Goal: Task Accomplishment & Management: Manage account settings

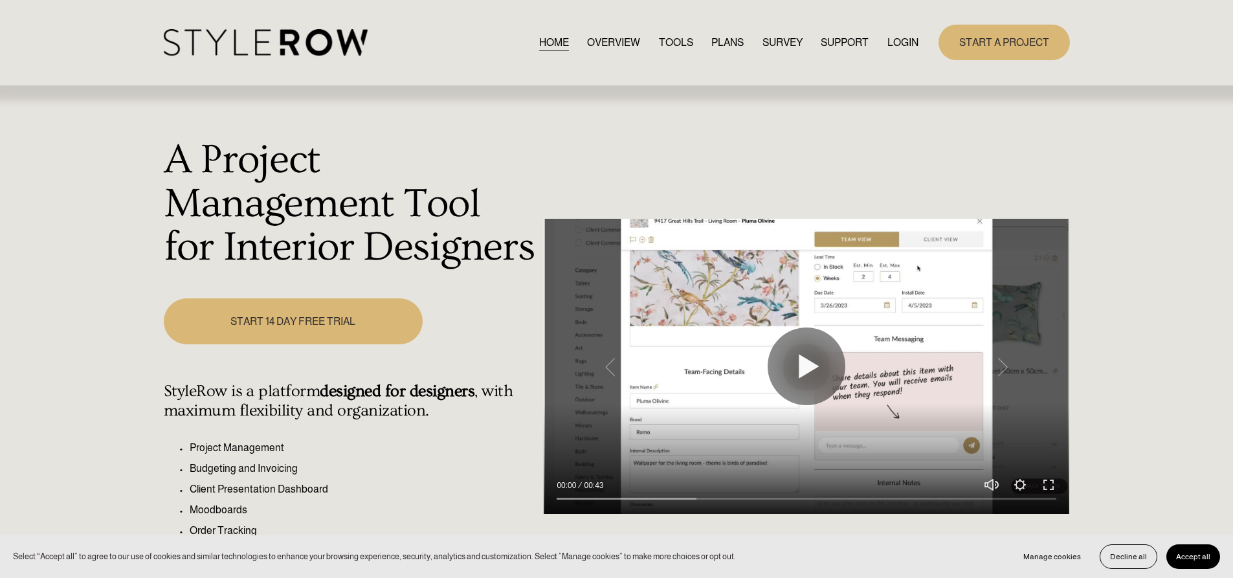
click at [898, 44] on link "LOGIN" at bounding box center [902, 42] width 31 height 17
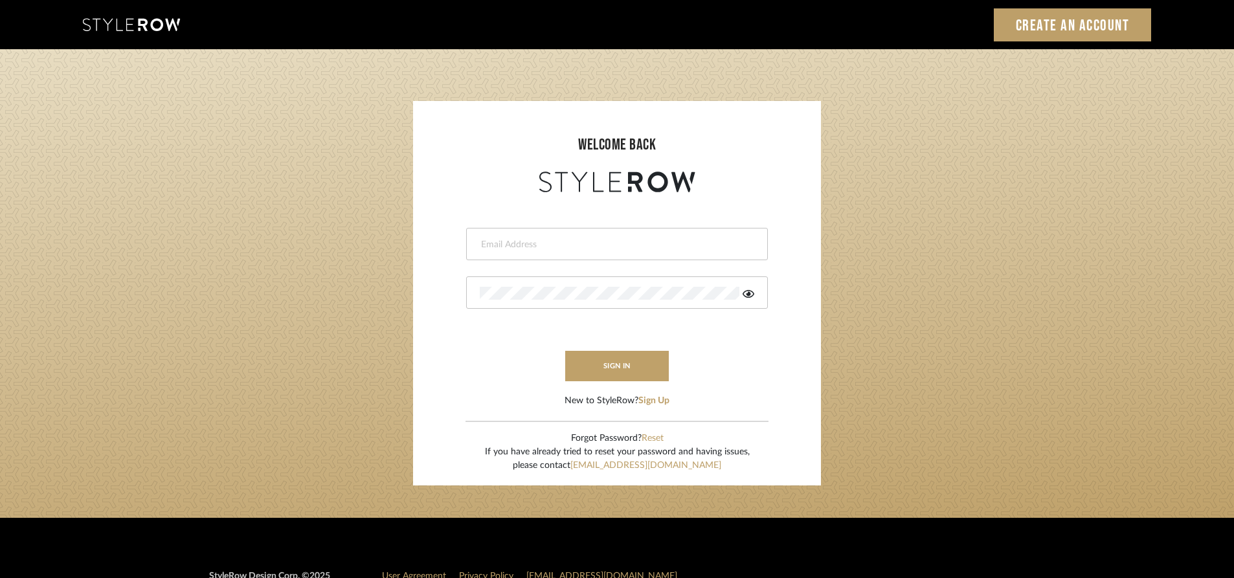
click at [580, 234] on div at bounding box center [617, 244] width 302 height 32
type input "[PERSON_NAME][EMAIL_ADDRESS][DOMAIN_NAME]"
click at [566, 301] on div at bounding box center [617, 292] width 302 height 32
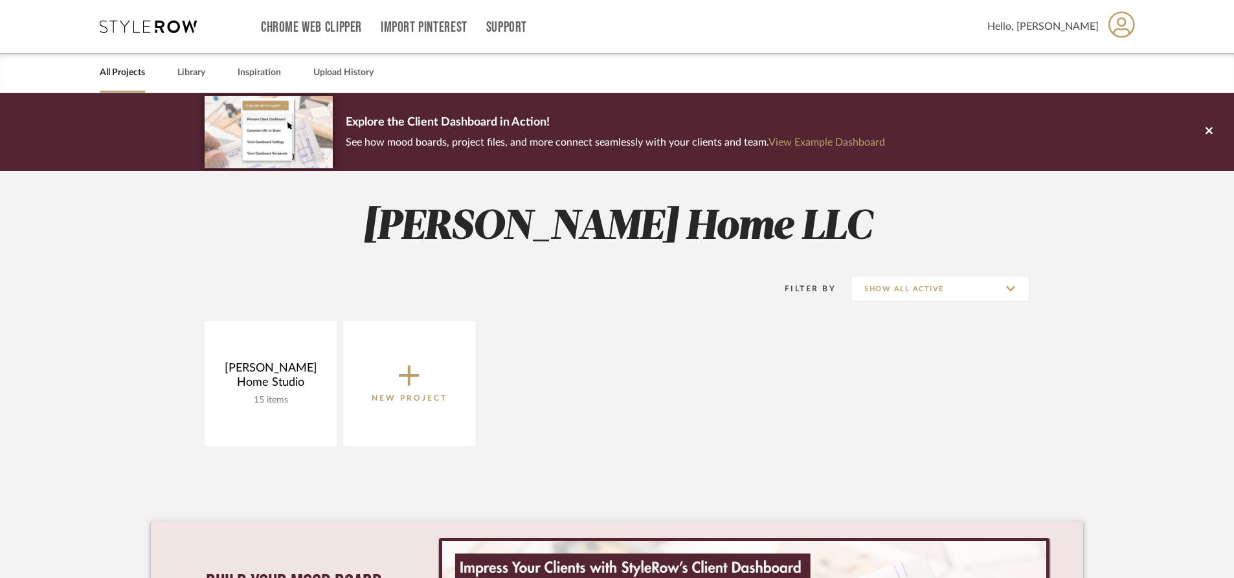
click at [140, 72] on link "All Projects" at bounding box center [122, 72] width 45 height 17
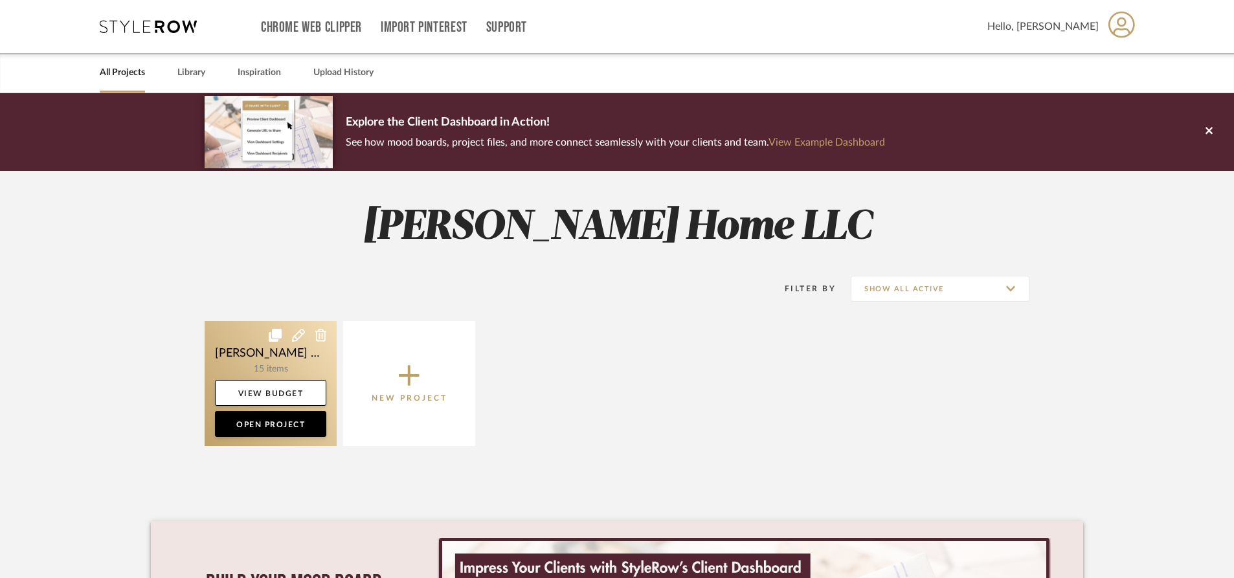
click at [239, 347] on link at bounding box center [271, 383] width 132 height 125
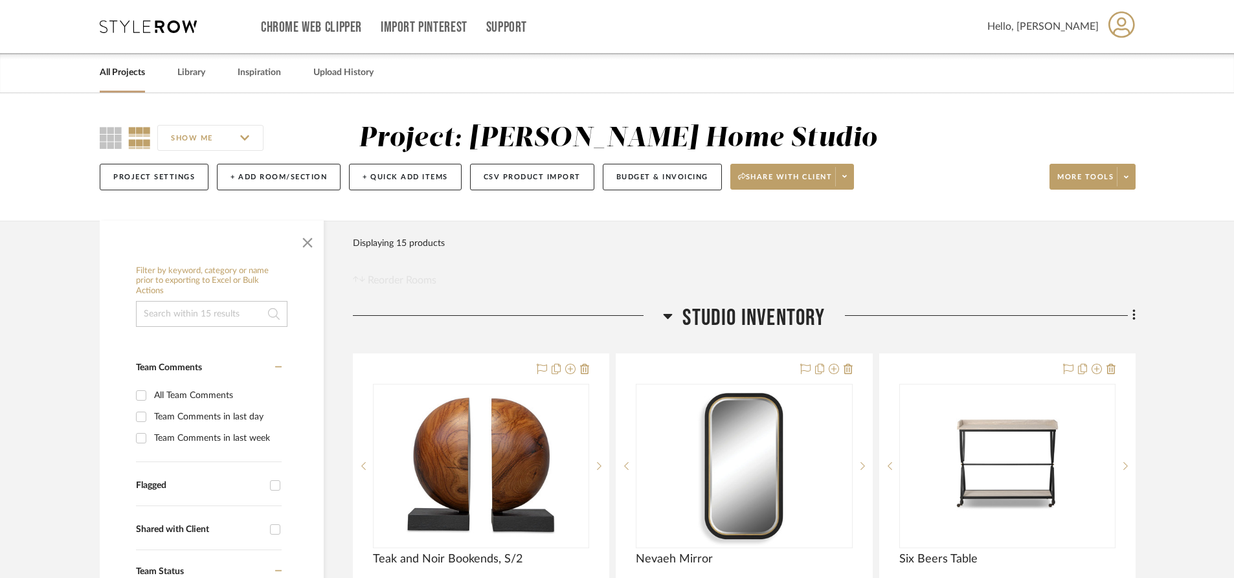
click at [126, 77] on link "All Projects" at bounding box center [122, 72] width 45 height 17
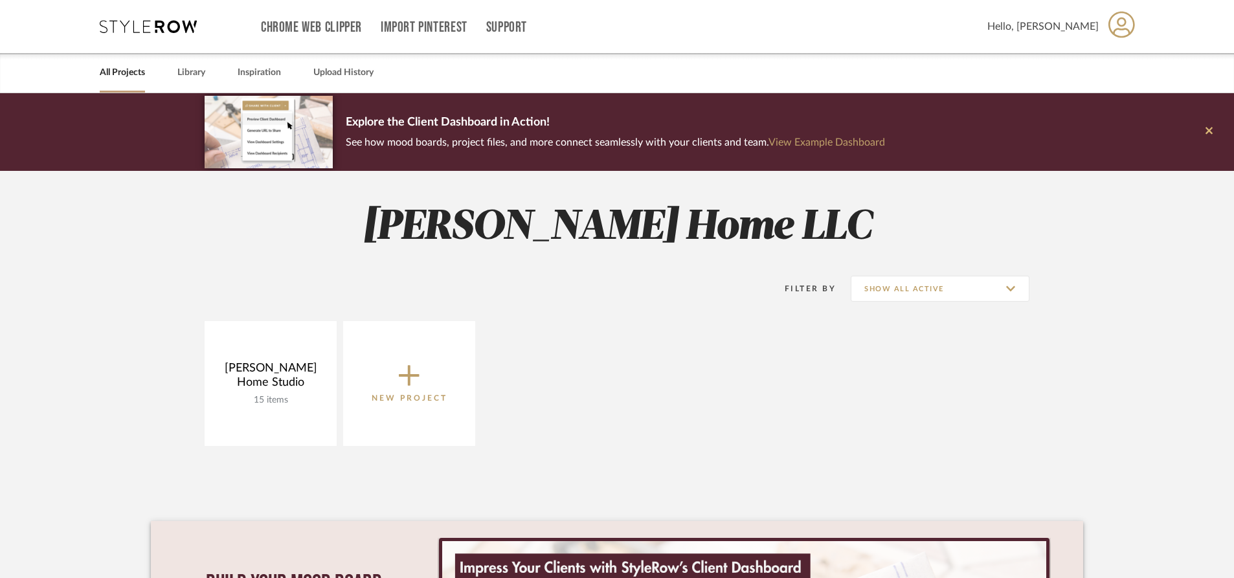
click at [1204, 129] on button at bounding box center [1209, 132] width 50 height 78
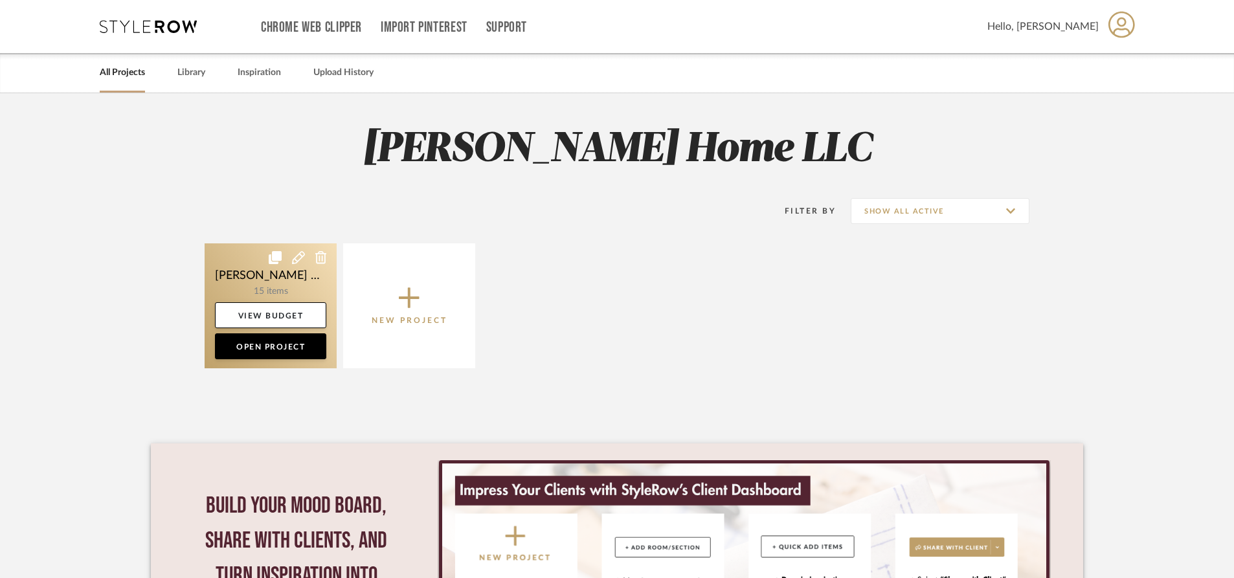
click at [273, 288] on link at bounding box center [271, 305] width 132 height 125
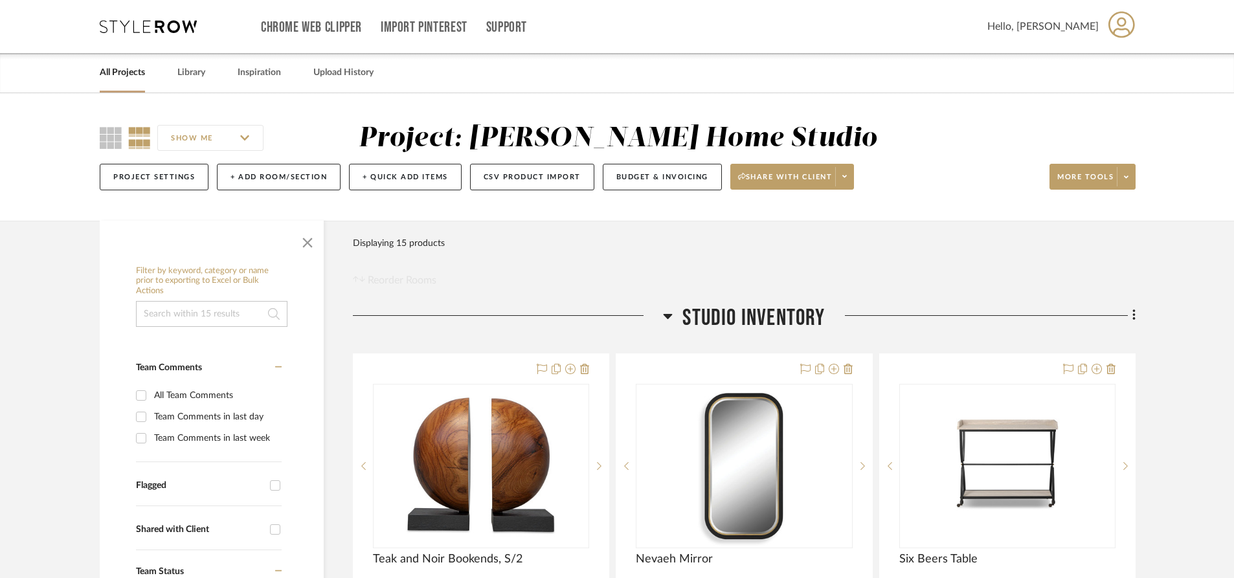
click at [113, 67] on link "All Projects" at bounding box center [122, 72] width 45 height 17
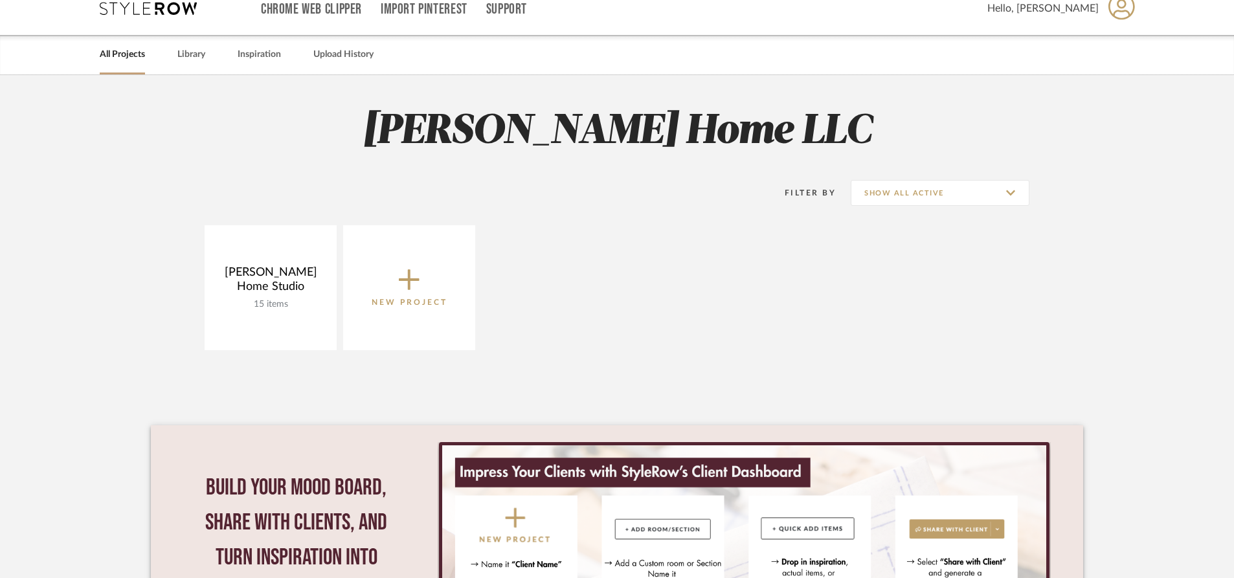
scroll to position [14, 0]
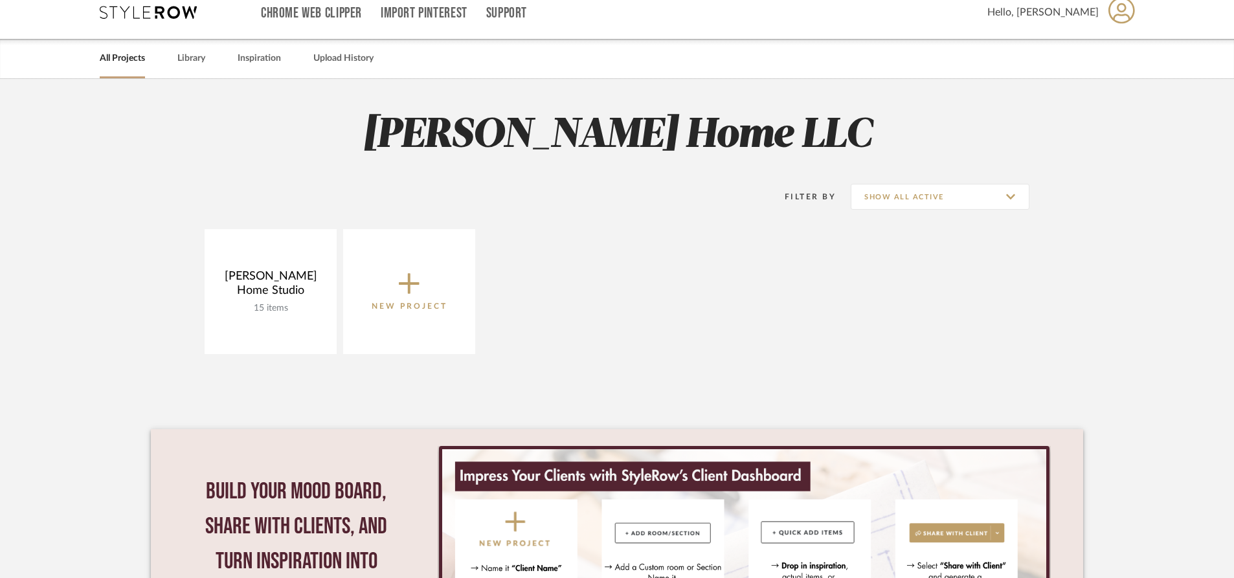
click at [419, 300] on p "New Project" at bounding box center [410, 306] width 76 height 13
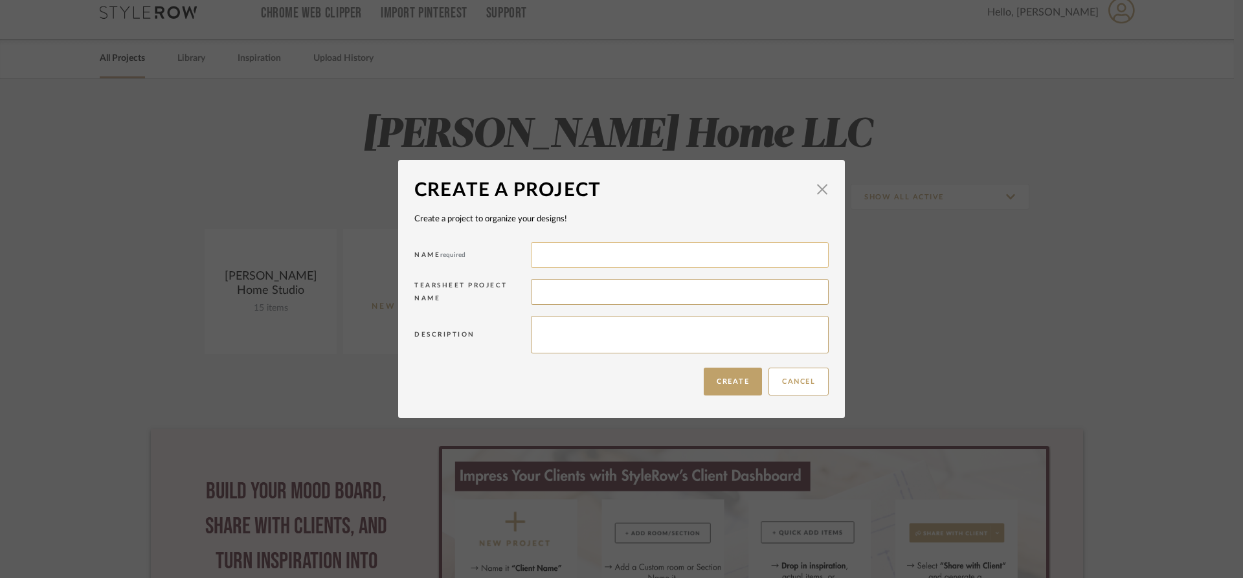
click at [559, 248] on input at bounding box center [680, 255] width 298 height 26
type input "Morahan"
click at [584, 283] on input at bounding box center [680, 292] width 298 height 26
click at [545, 333] on textarea at bounding box center [680, 335] width 298 height 38
click at [719, 375] on button "Create" at bounding box center [733, 382] width 58 height 28
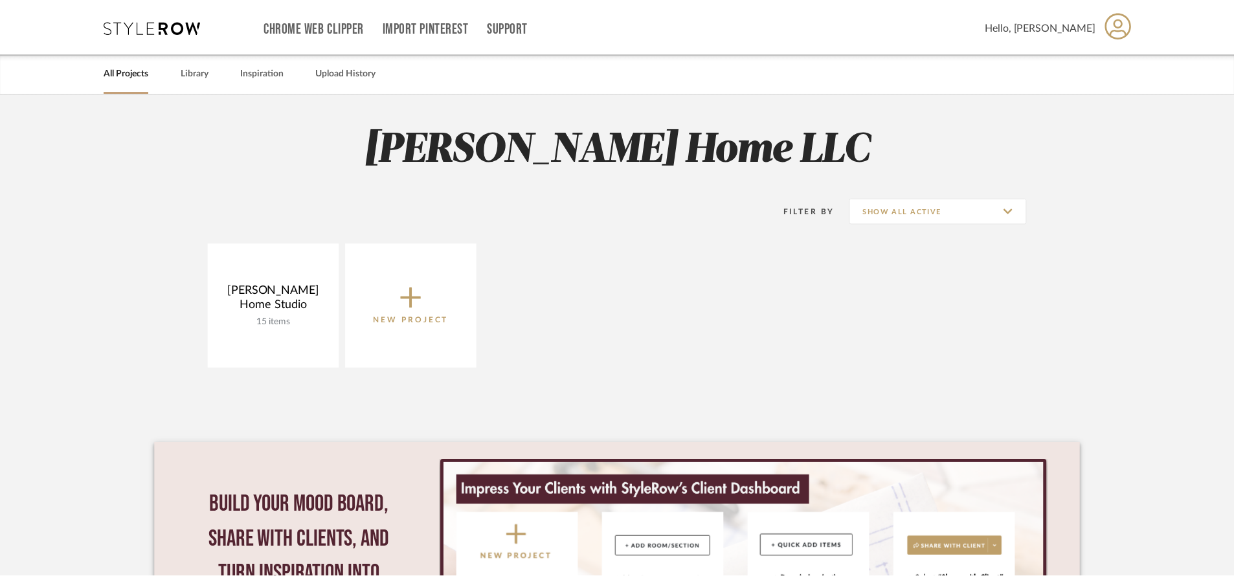
scroll to position [14, 0]
